Goal: Information Seeking & Learning: Learn about a topic

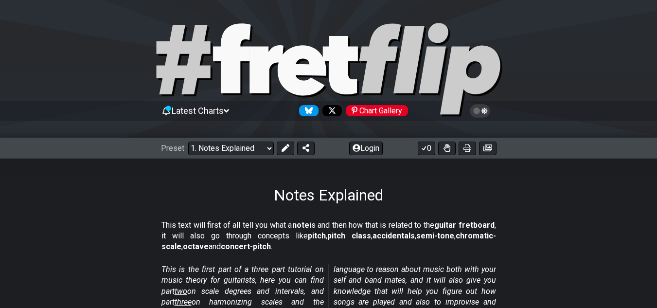
scroll to position [292, 0]
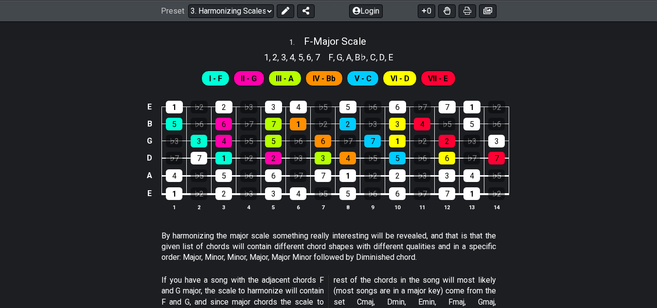
scroll to position [389, 0]
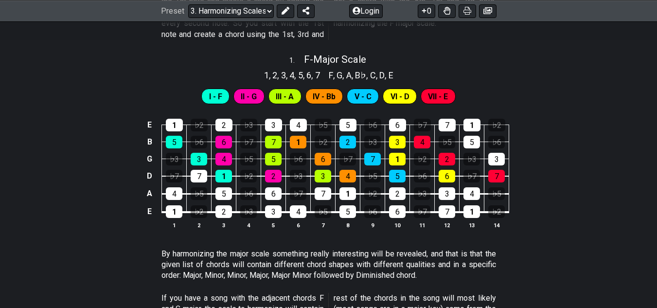
click at [215, 106] on div "E 1 ♭2 2 ♭3 3 4 ♭5 5 ♭6 6 ♭7 7 1 ♭2 B 5 ♭6 6 ♭7 7 1 ♭2 2 ♭3 3 4 ♭5 5 ♭6 G ♭3 3 …" at bounding box center [328, 174] width 657 height 137
click at [445, 125] on div "7" at bounding box center [446, 125] width 17 height 13
click at [445, 130] on div "7" at bounding box center [446, 125] width 17 height 13
click at [469, 120] on div "1" at bounding box center [471, 125] width 17 height 13
click at [473, 124] on div "1" at bounding box center [471, 125] width 17 height 13
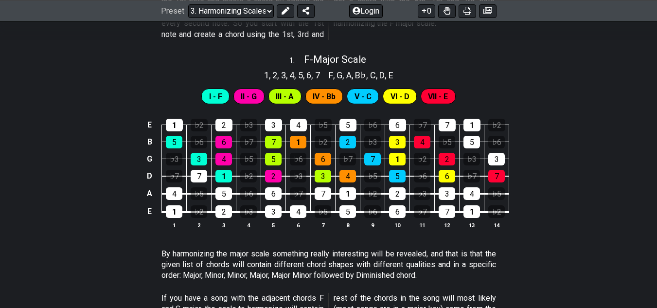
click at [441, 99] on span "VII - E" at bounding box center [438, 96] width 20 height 14
click at [242, 98] on span "II - G" at bounding box center [249, 96] width 16 height 14
click at [215, 93] on span "I - F" at bounding box center [215, 96] width 13 height 14
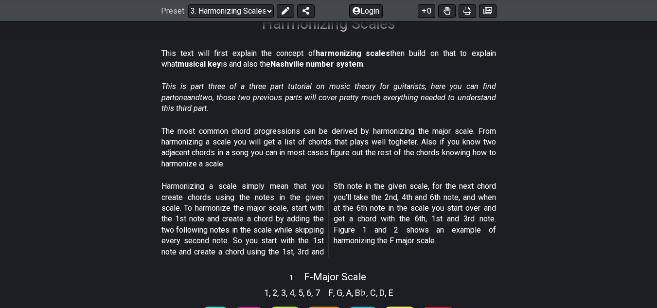
scroll to position [194, 0]
